Goal: Information Seeking & Learning: Find specific page/section

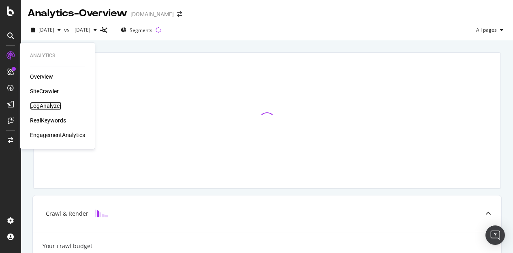
click at [59, 106] on div "LogAnalyzer" at bounding box center [46, 106] width 32 height 8
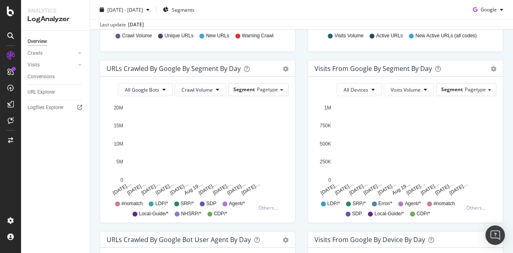
scroll to position [246, 0]
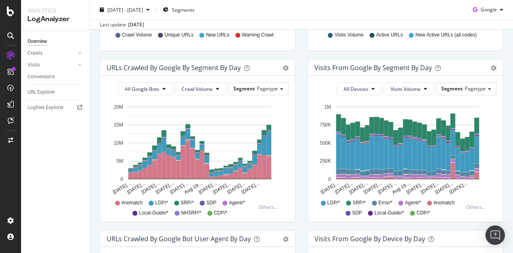
click at [295, 167] on div "URLs Crawled by Google By Segment By Day Timeline (by Value) Table All Google B…" at bounding box center [198, 144] width 208 height 171
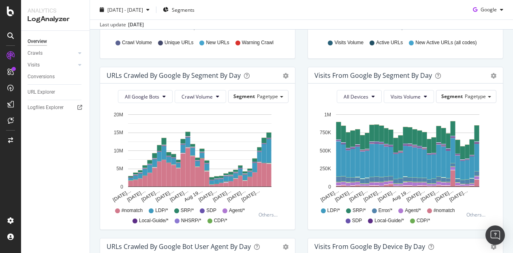
scroll to position [239, 0]
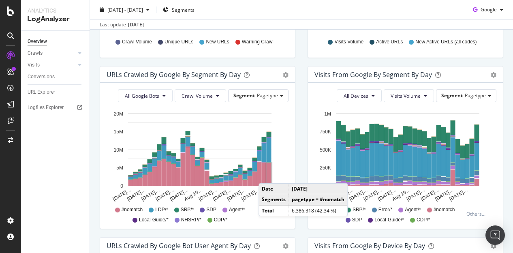
click at [267, 175] on rect "A chart." at bounding box center [269, 174] width 5 height 23
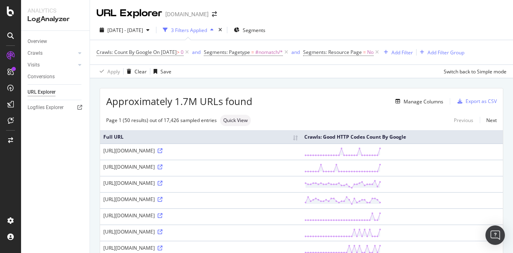
click at [312, 78] on div "[DATE] - [DATE] 3 Filters Applied Segments Crawls: Count By Google On [DATE] > …" at bounding box center [301, 49] width 423 height 58
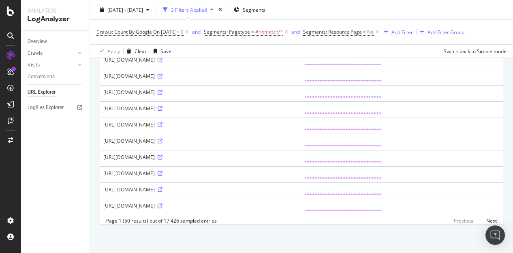
scroll to position [1051, 0]
click at [482, 220] on link "Next" at bounding box center [488, 221] width 17 height 12
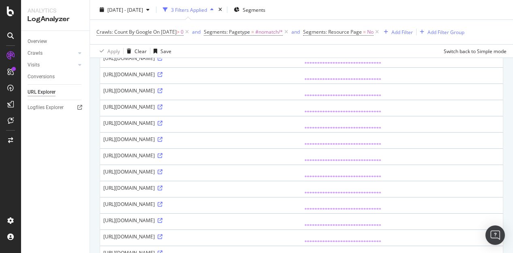
scroll to position [768, 0]
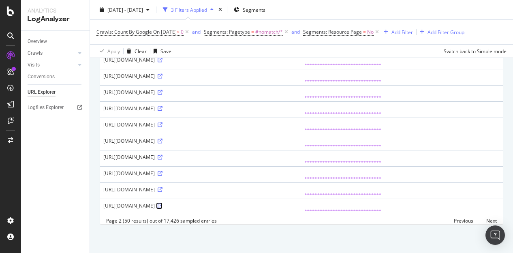
click at [163, 203] on icon at bounding box center [160, 205] width 5 height 5
click at [107, 202] on div "[URL][DOMAIN_NAME]" at bounding box center [200, 205] width 195 height 7
drag, startPoint x: 107, startPoint y: 198, endPoint x: 195, endPoint y: 199, distance: 87.2
click at [195, 202] on div "[URL][DOMAIN_NAME]" at bounding box center [200, 205] width 195 height 7
copy div "[URL][DOMAIN_NAME]"
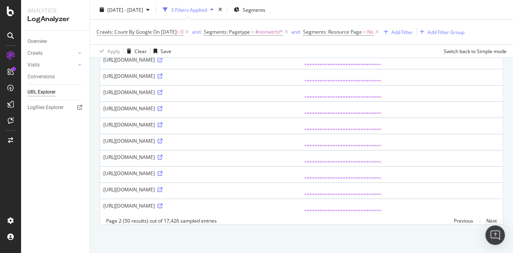
click at [349, 9] on div "[DATE] - [DATE] 3 Filters Applied Segments" at bounding box center [301, 11] width 423 height 16
click at [163, 137] on div "[URL][DOMAIN_NAME]" at bounding box center [200, 140] width 195 height 7
copy div "[URL][DOMAIN_NAME]"
